Goal: Check status: Check status

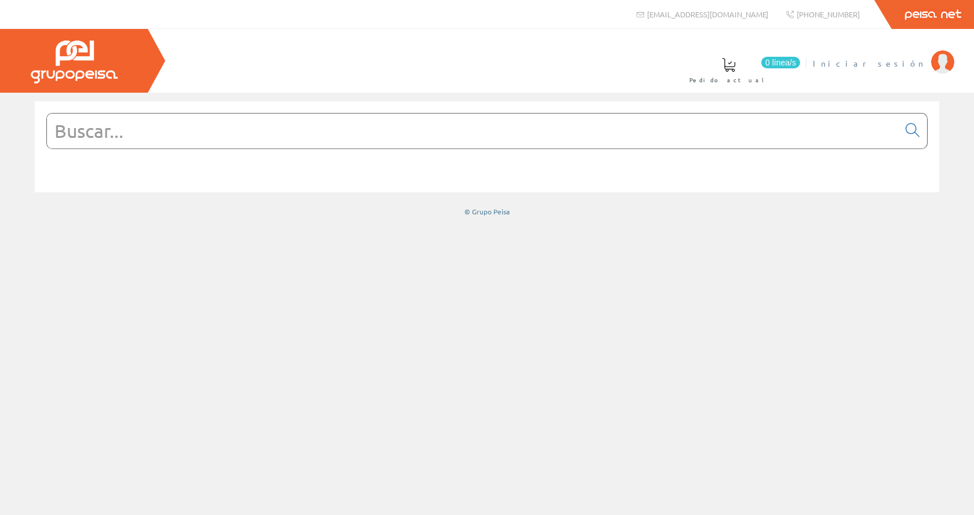
click at [897, 66] on span "Iniciar sesión" at bounding box center [869, 63] width 112 height 12
click at [885, 64] on span "Inma Catalán" at bounding box center [877, 63] width 96 height 12
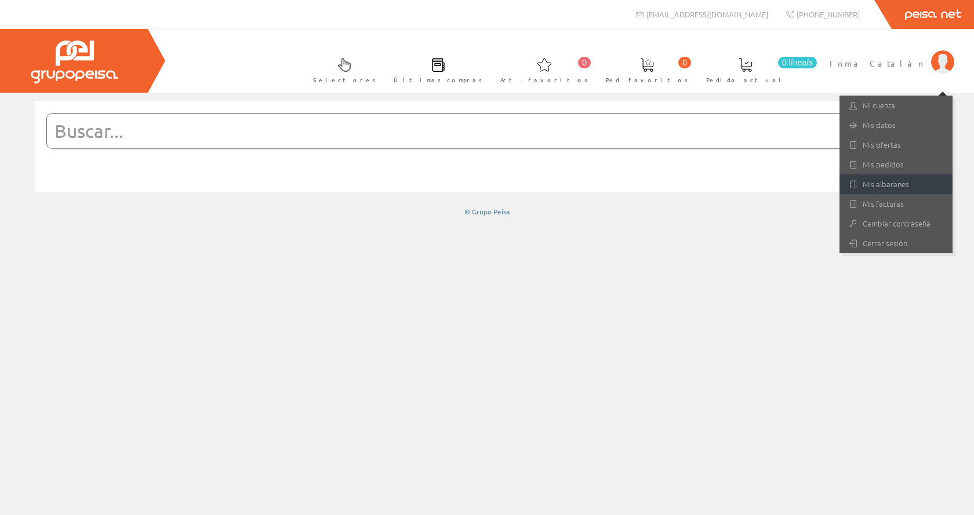
click at [907, 191] on link "Mis albaranes" at bounding box center [895, 184] width 113 height 20
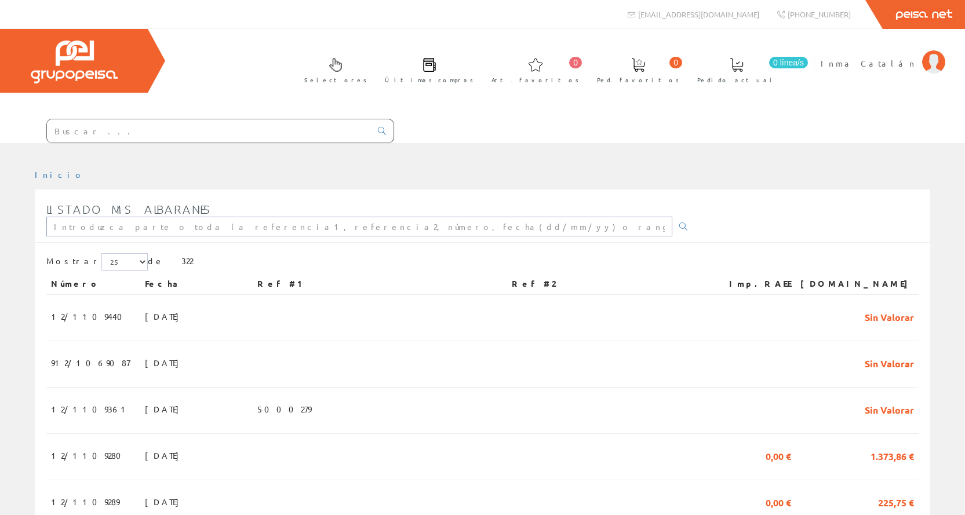
click at [107, 226] on input "text" at bounding box center [359, 227] width 626 height 20
type input "912/1068852"
click at [672, 228] on link at bounding box center [683, 227] width 23 height 20
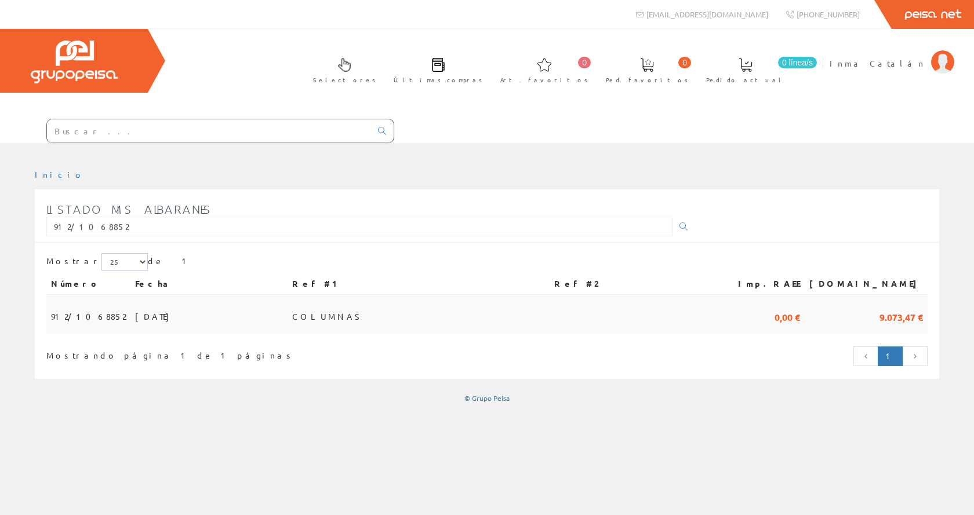
click at [137, 307] on span "[DATE]" at bounding box center [155, 317] width 40 height 20
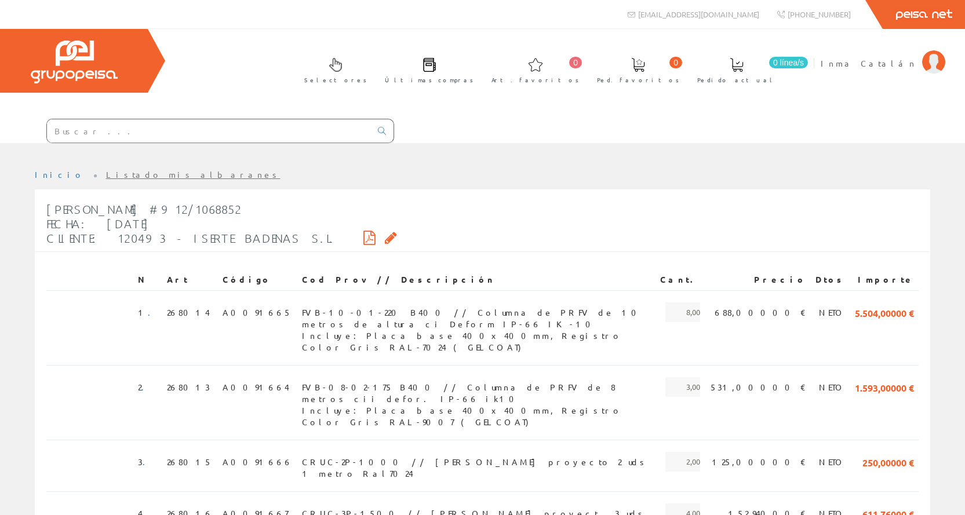
click at [385, 237] on icon at bounding box center [391, 238] width 12 height 8
